Goal: Task Accomplishment & Management: Manage account settings

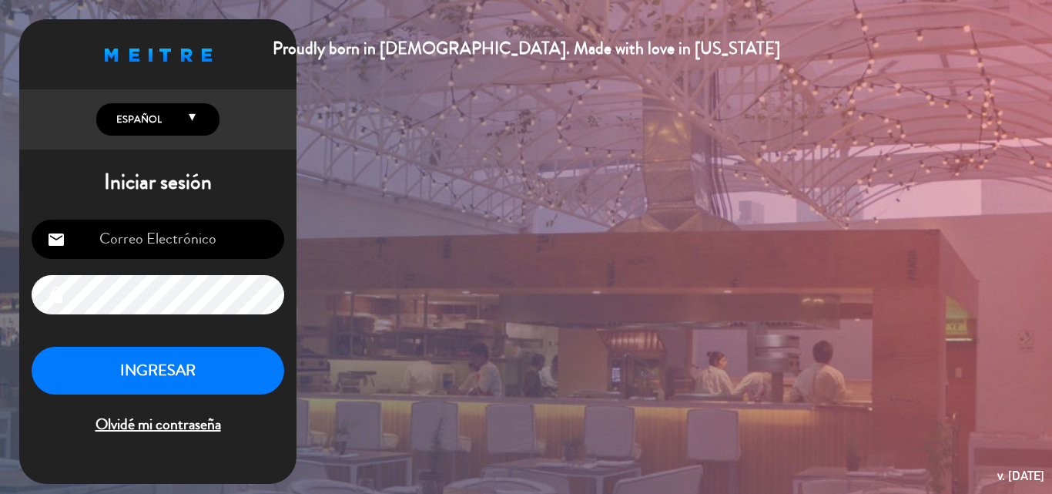
type input "[EMAIL_ADDRESS][DOMAIN_NAME]"
click at [149, 381] on button "INGRESAR" at bounding box center [158, 371] width 253 height 49
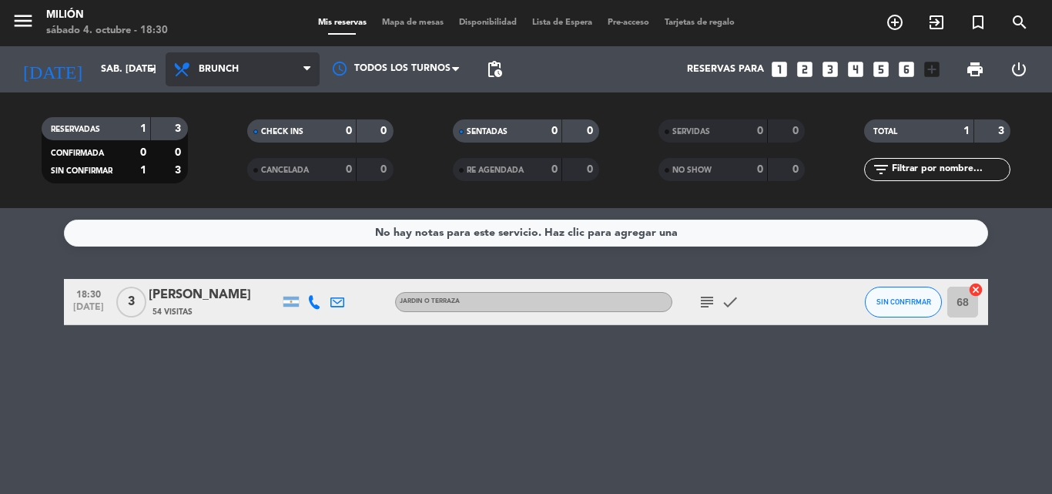
click at [224, 79] on span "Brunch" at bounding box center [243, 69] width 154 height 34
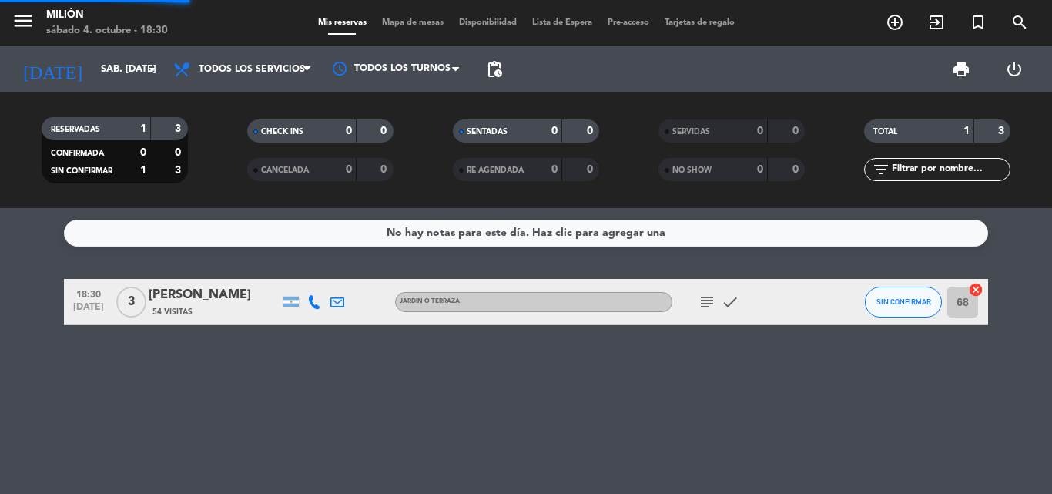
click at [297, 110] on div "menu Milión sábado 4. octubre - 18:30 Mis reservas Mapa de mesas Disponibilidad…" at bounding box center [526, 104] width 1052 height 208
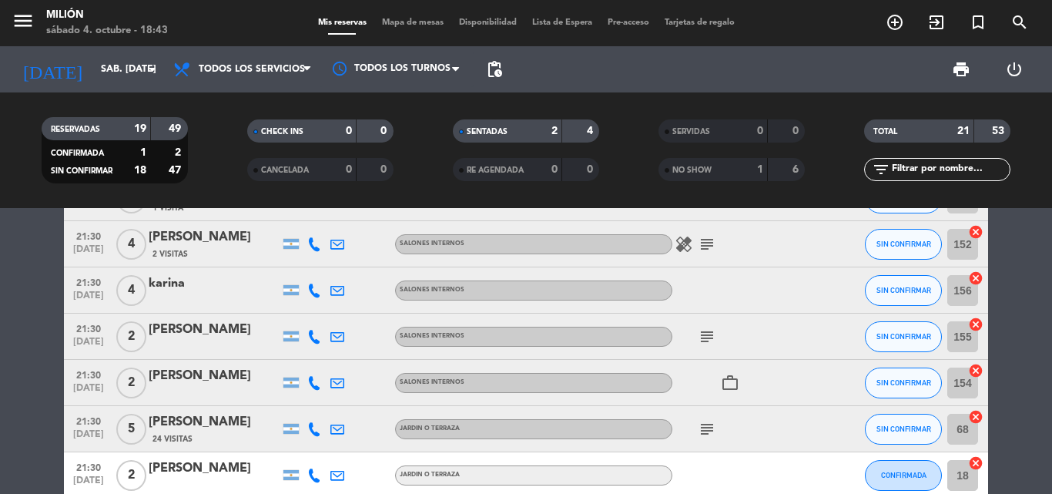
scroll to position [625, 0]
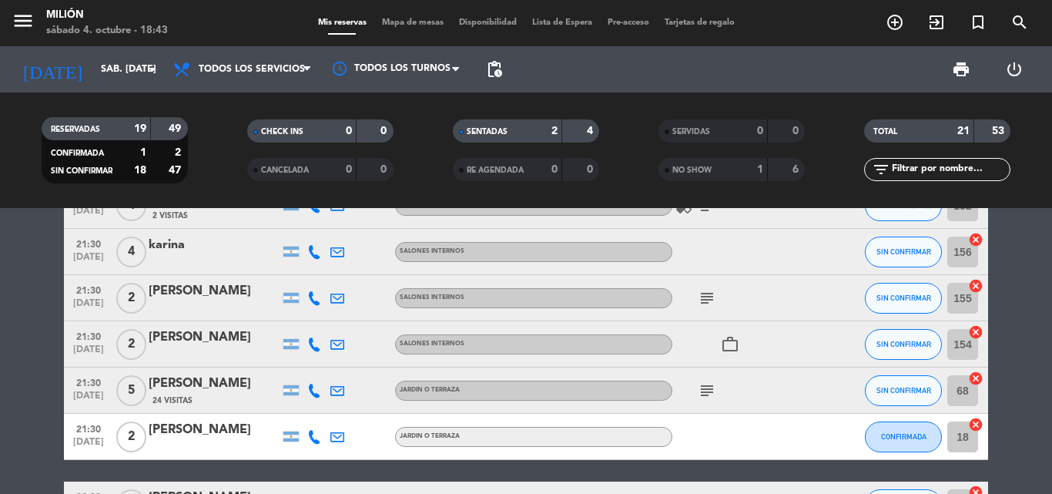
click at [705, 387] on icon "subject" at bounding box center [707, 390] width 18 height 18
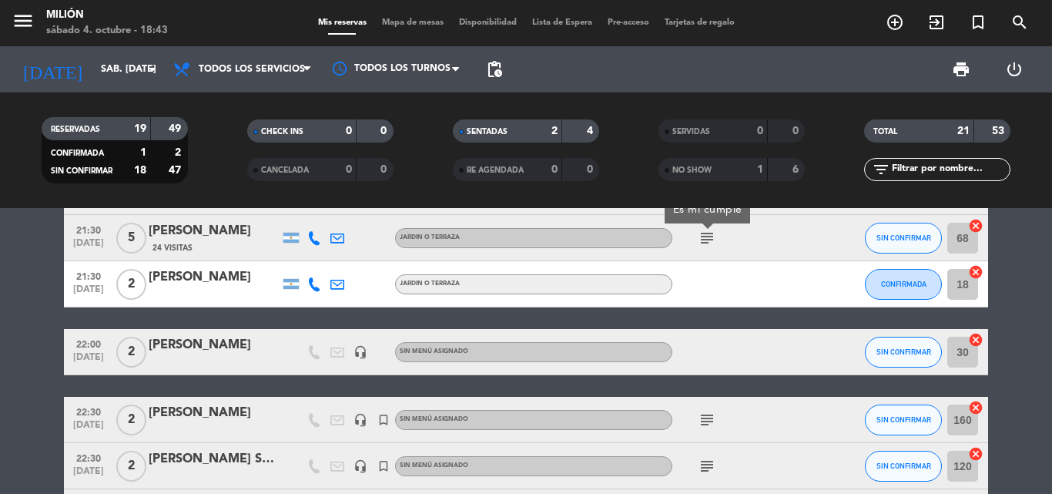
scroll to position [779, 0]
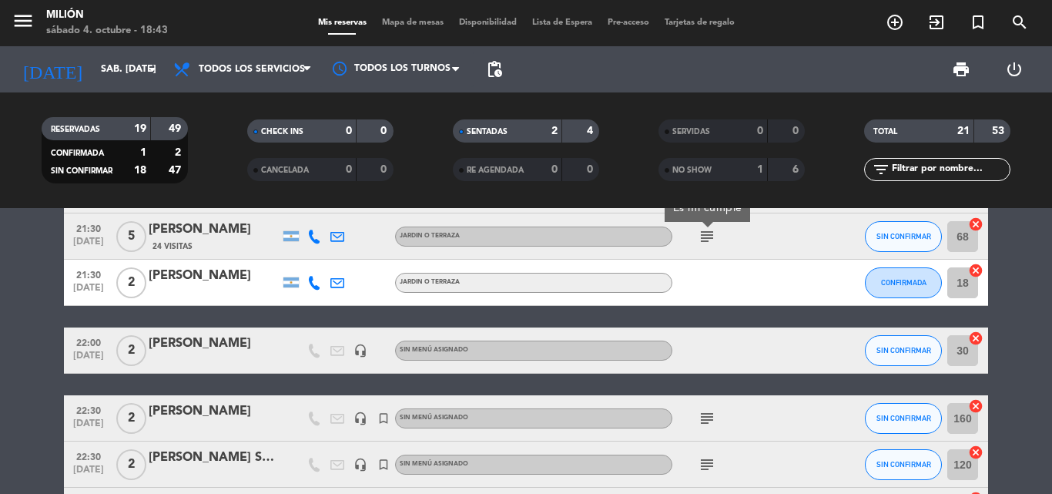
click at [705, 424] on icon "subject" at bounding box center [707, 418] width 18 height 18
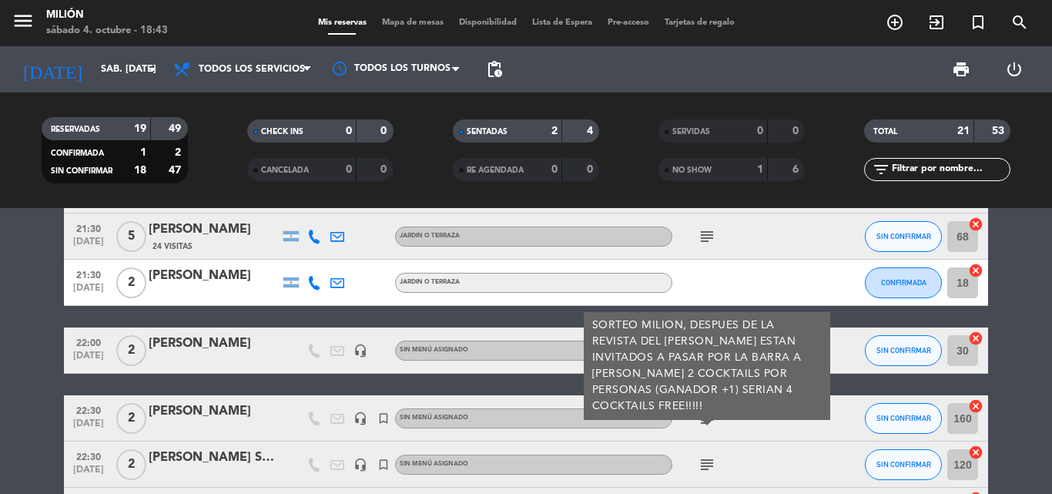
click at [707, 465] on icon "subject" at bounding box center [707, 464] width 18 height 18
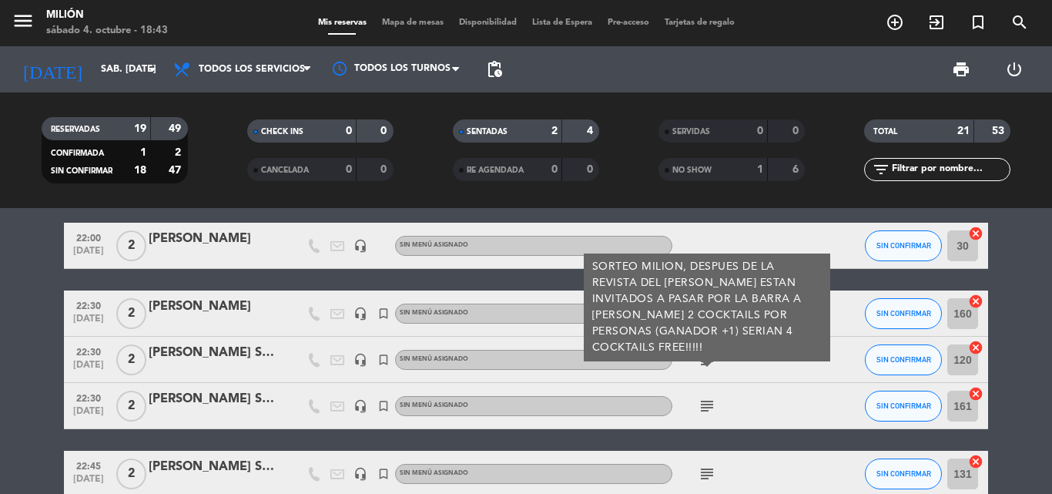
scroll to position [933, 0]
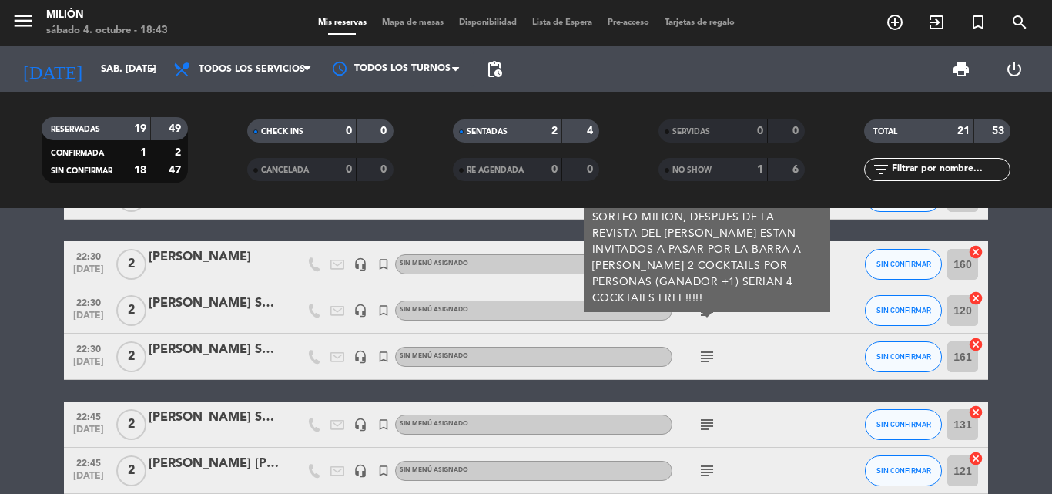
click at [706, 358] on icon "subject" at bounding box center [707, 356] width 18 height 18
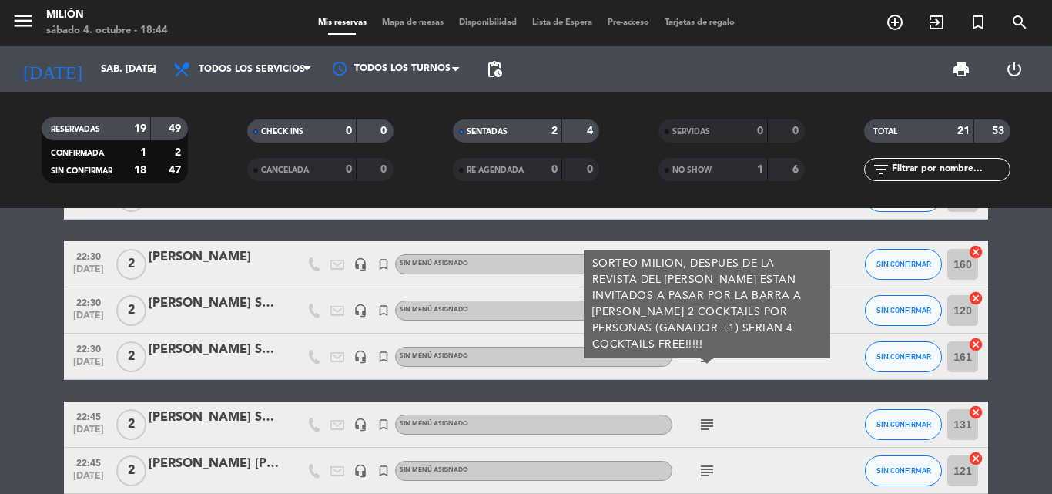
click at [709, 421] on icon "subject" at bounding box center [707, 424] width 18 height 18
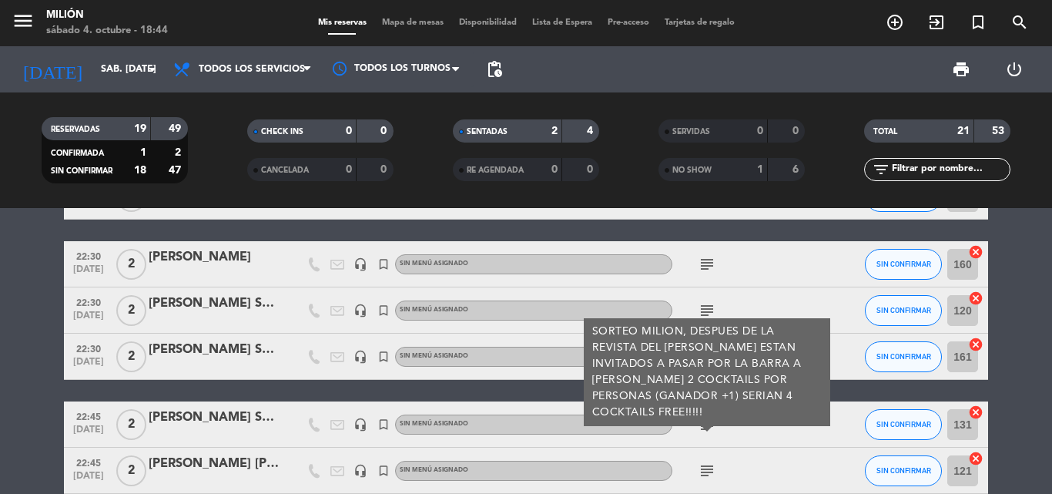
click at [701, 465] on icon "subject" at bounding box center [707, 471] width 18 height 18
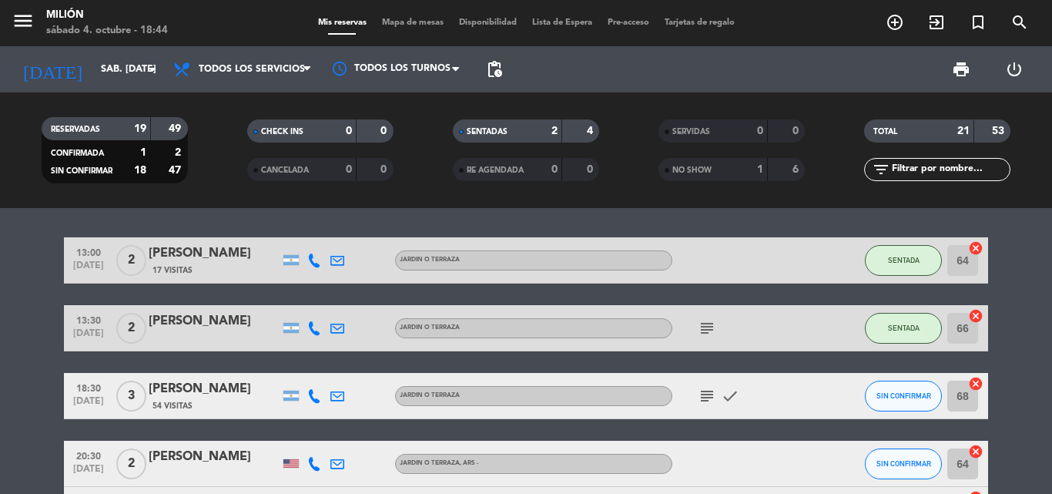
scroll to position [0, 0]
